Goal: Information Seeking & Learning: Find specific fact

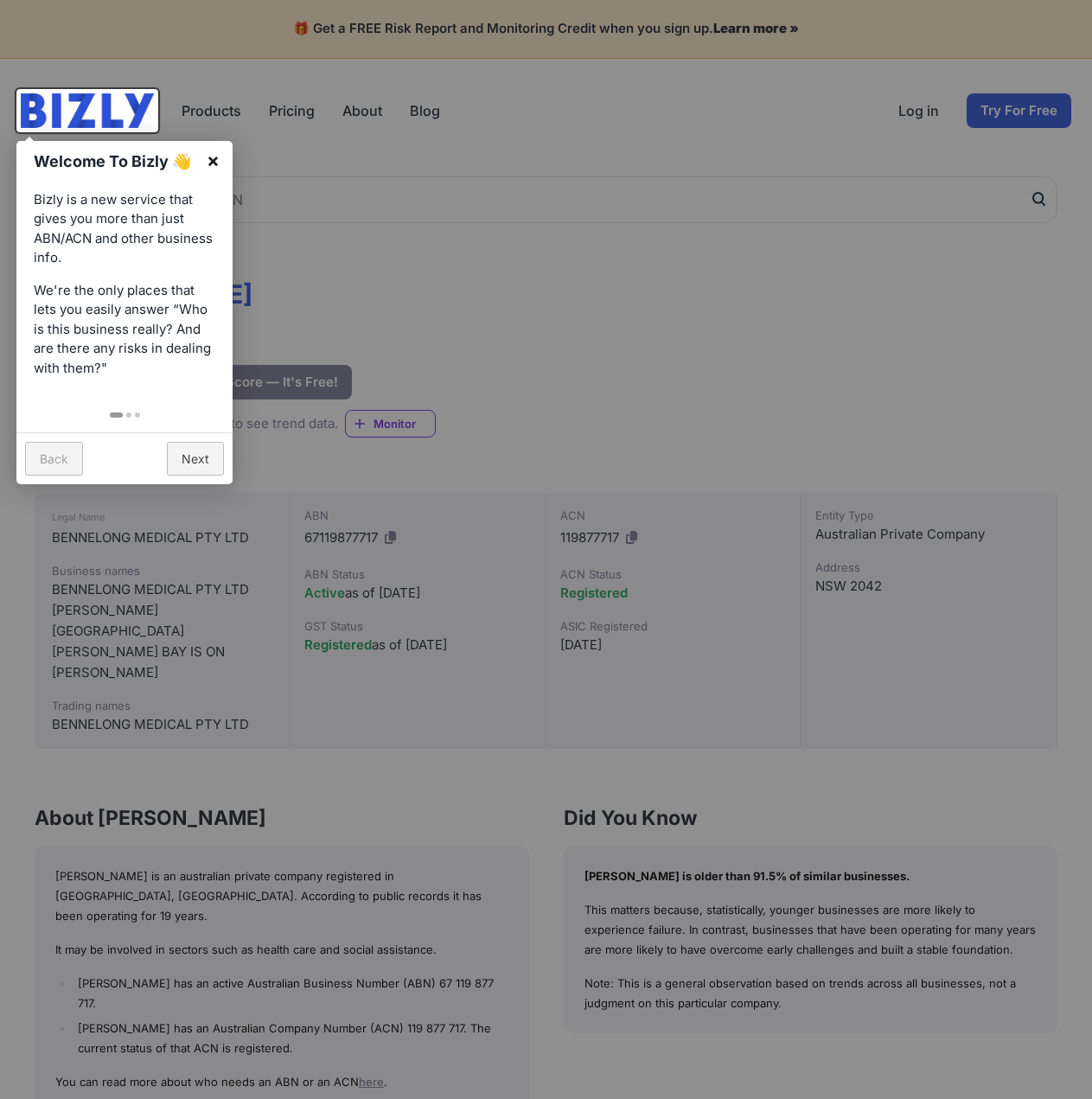
click at [215, 154] on link "×" at bounding box center [213, 160] width 39 height 39
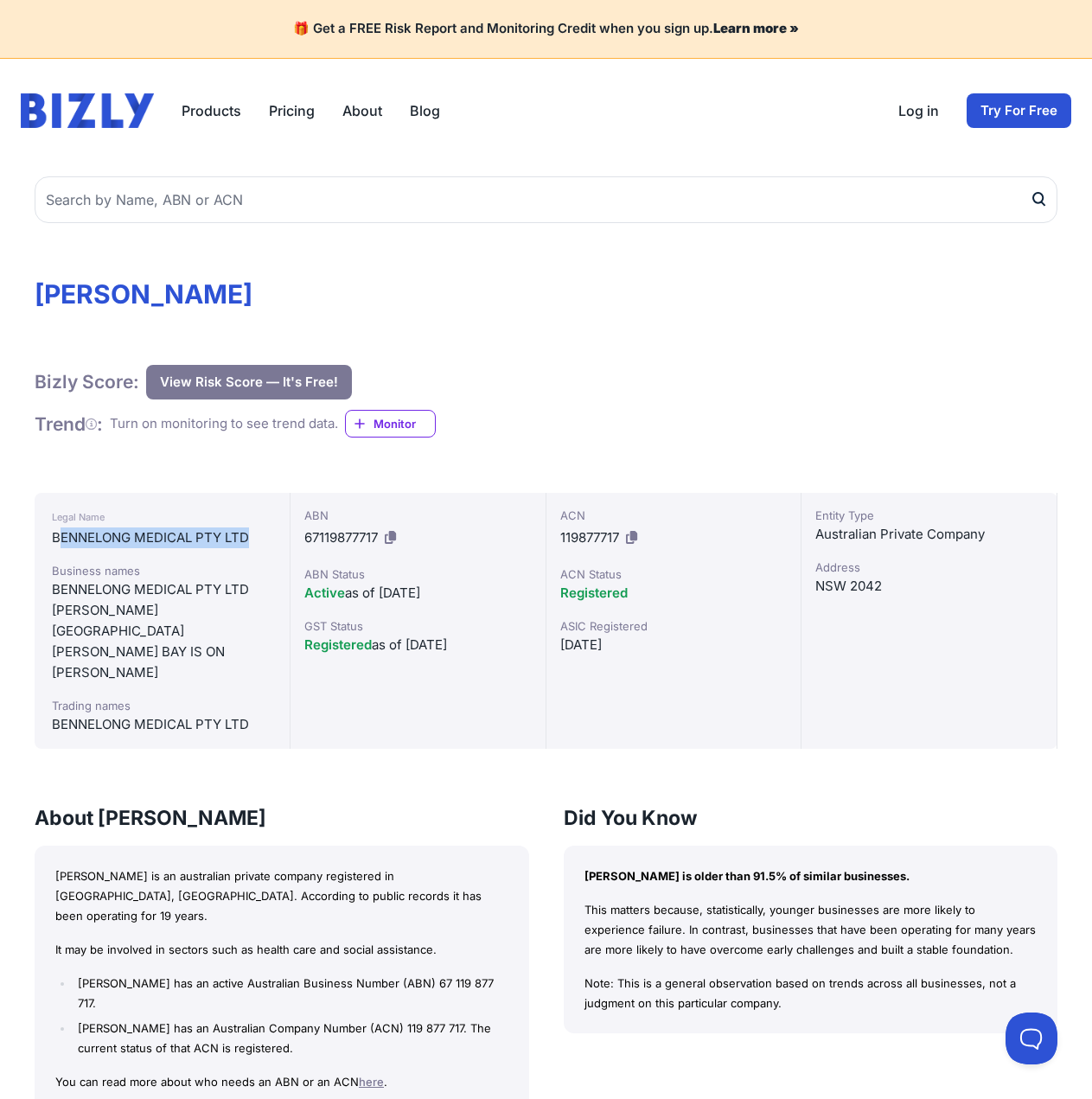
drag, startPoint x: 60, startPoint y: 539, endPoint x: 262, endPoint y: 545, distance: 202.1
click at [262, 545] on div "BENNELONG MEDICAL PTY LTD" at bounding box center [162, 537] width 220 height 20
click at [194, 641] on div "[PERSON_NAME] BAY IS ON" at bounding box center [162, 651] width 220 height 20
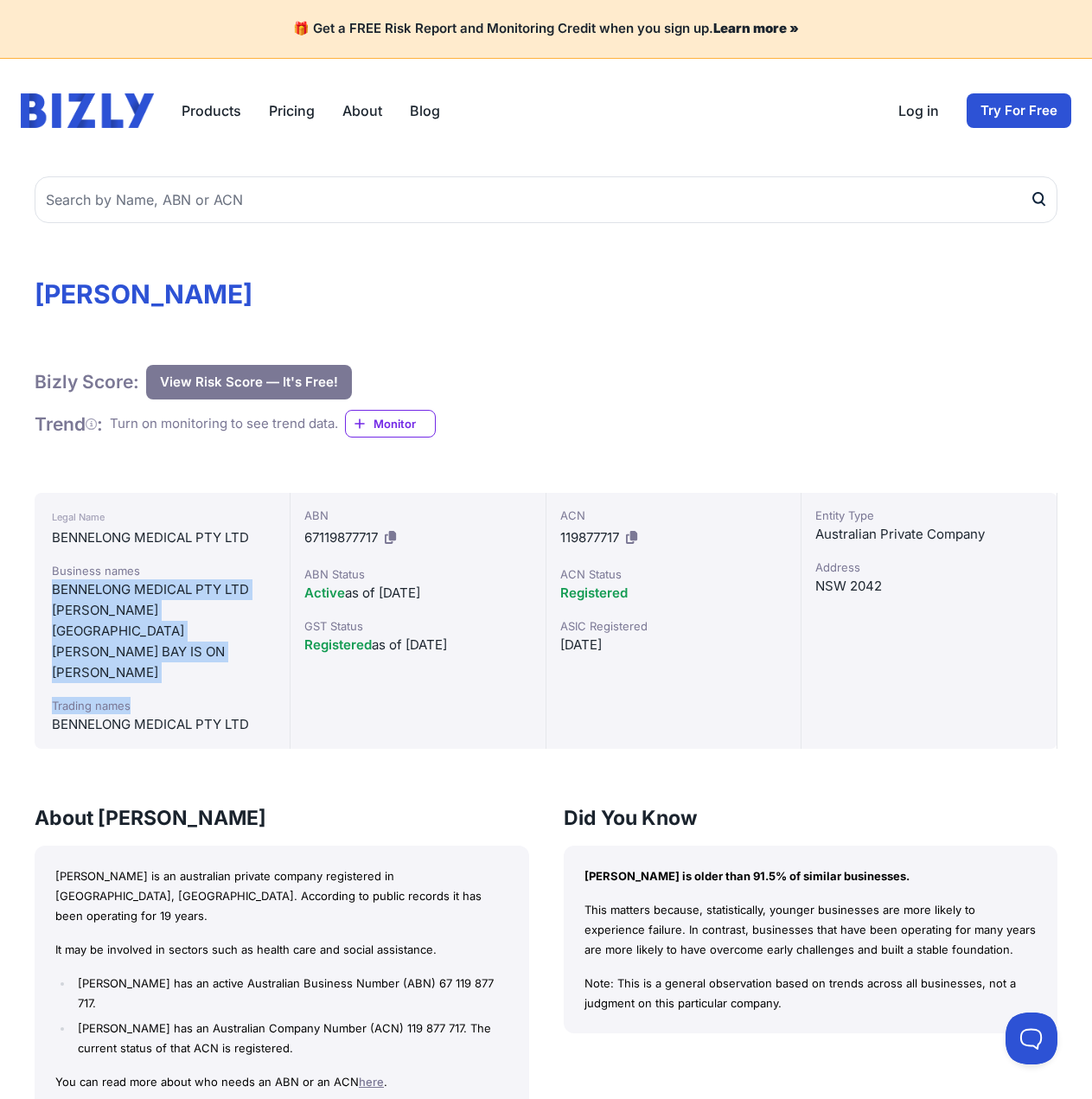
drag, startPoint x: 55, startPoint y: 594, endPoint x: 188, endPoint y: 664, distance: 150.3
click at [188, 664] on div "Business names BENNELONG MEDICAL PTY LTD [PERSON_NAME][GEOGRAPHIC_DATA] [PERSON…" at bounding box center [162, 648] width 220 height 173
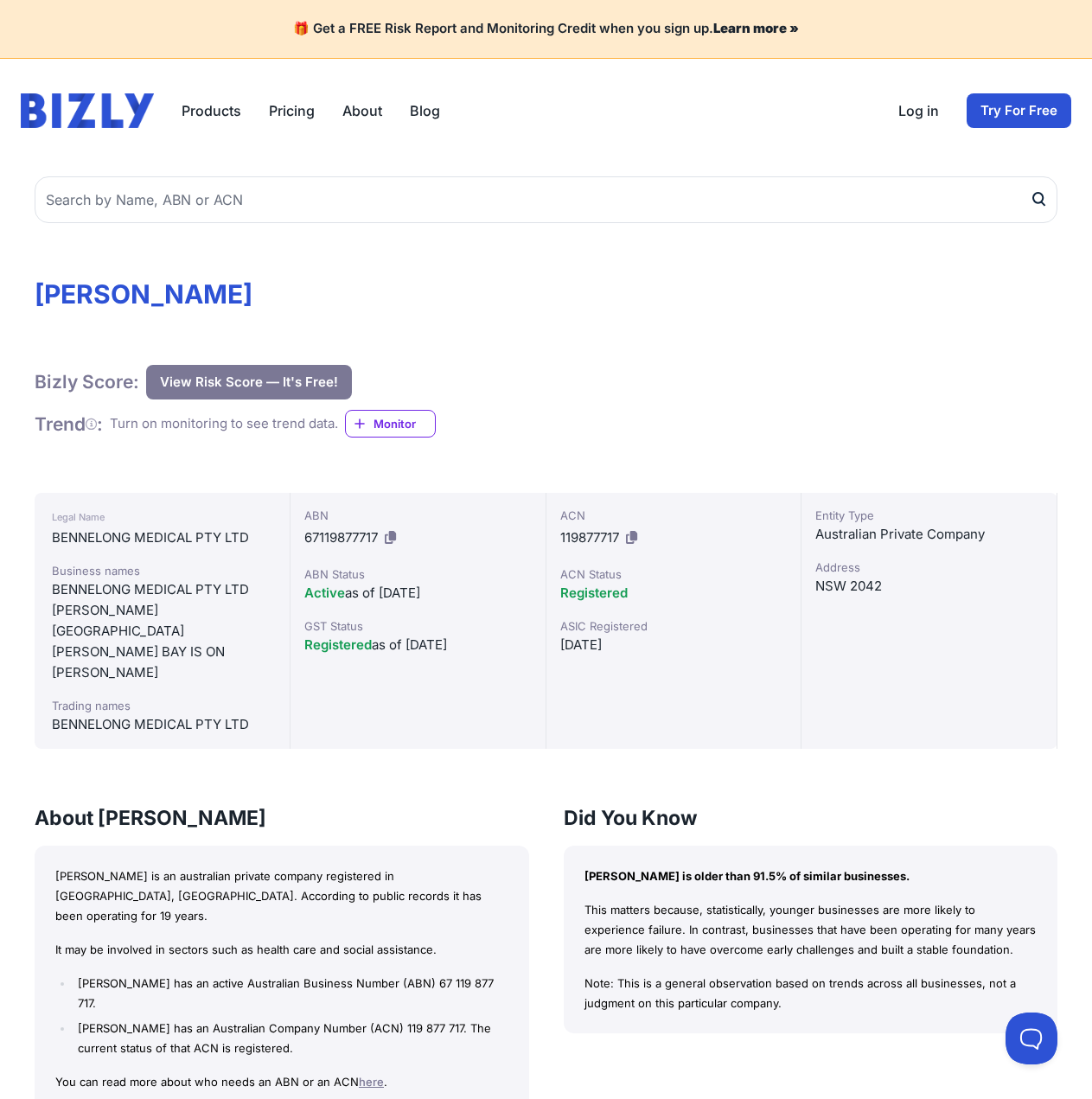
click at [207, 714] on div "BENNELONG MEDICAL PTY LTD" at bounding box center [162, 724] width 220 height 20
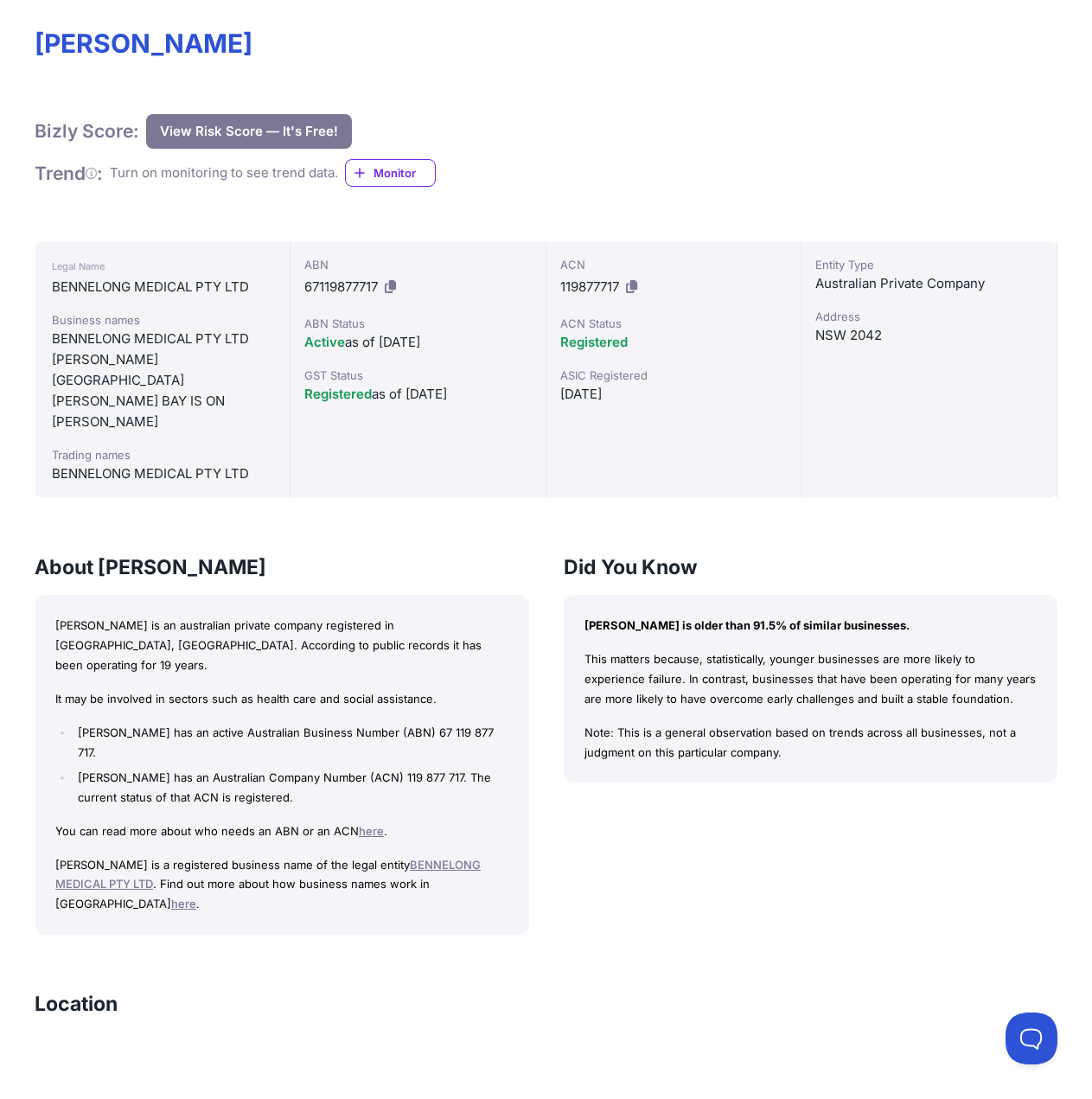
scroll to position [260, 0]
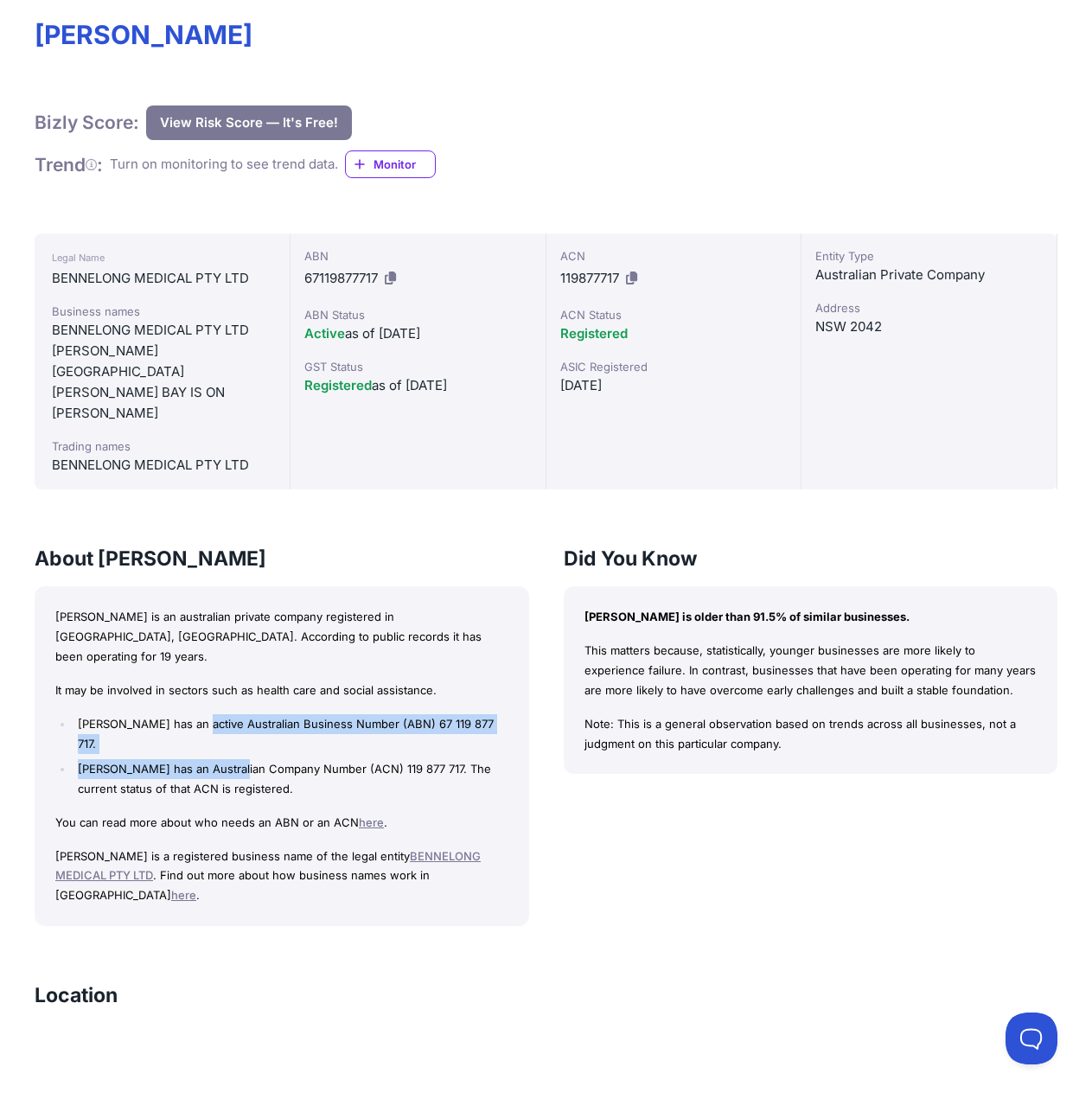
drag, startPoint x: 214, startPoint y: 686, endPoint x: 256, endPoint y: 724, distance: 56.6
click at [256, 724] on ul "[PERSON_NAME] has an active Australian Business Number (ABN) 67 119 877 717. [P…" at bounding box center [282, 756] width 453 height 85
click at [256, 759] on li "[PERSON_NAME] has an Australian Company Number (ACN) 119 877 717. The current s…" at bounding box center [290, 778] width 434 height 40
click at [328, 764] on div "[PERSON_NAME] is an australian private company registered in [GEOGRAPHIC_DATA],…" at bounding box center [282, 755] width 495 height 340
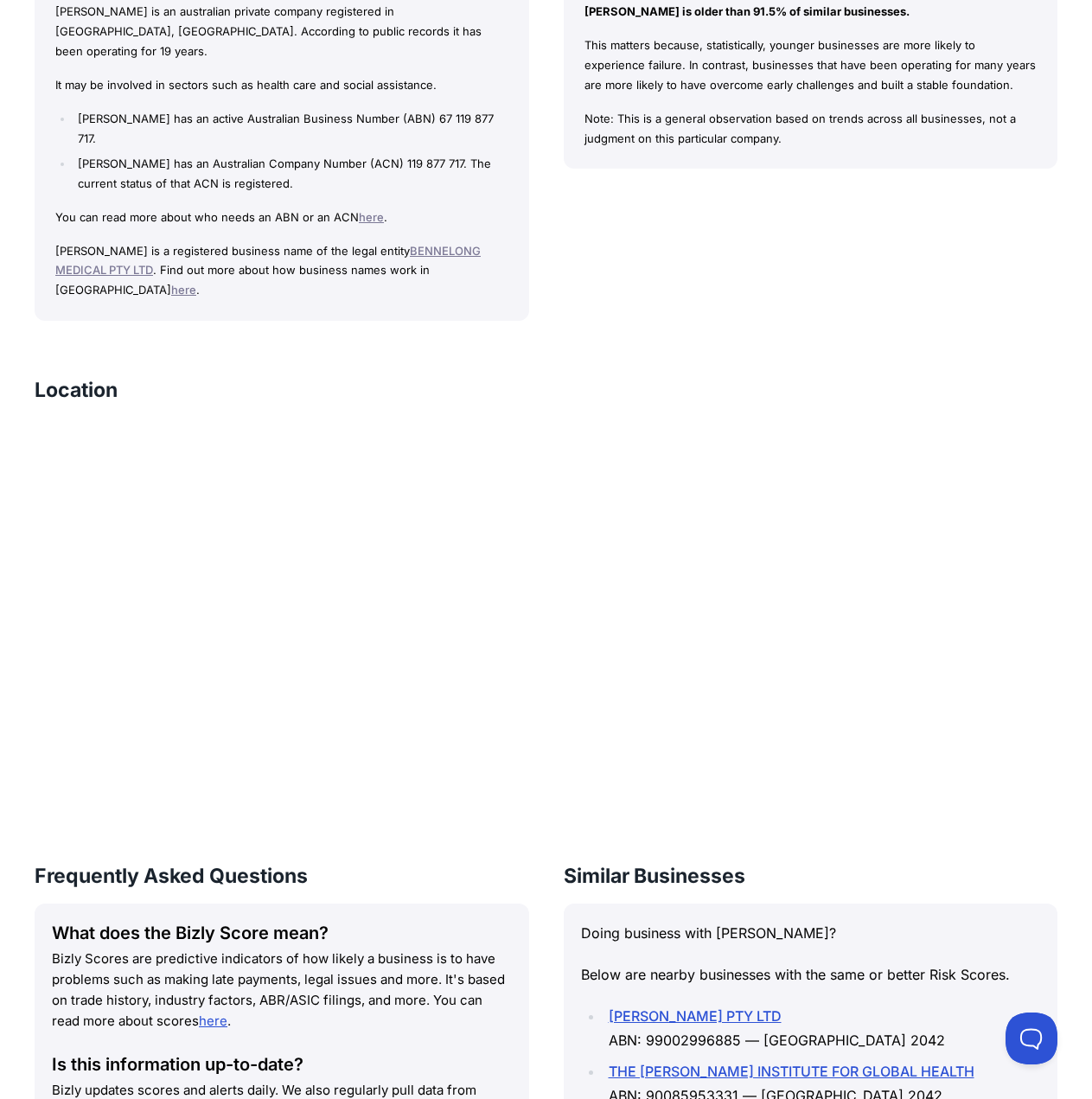
scroll to position [519, 0]
